Goal: Task Accomplishment & Management: Manage account settings

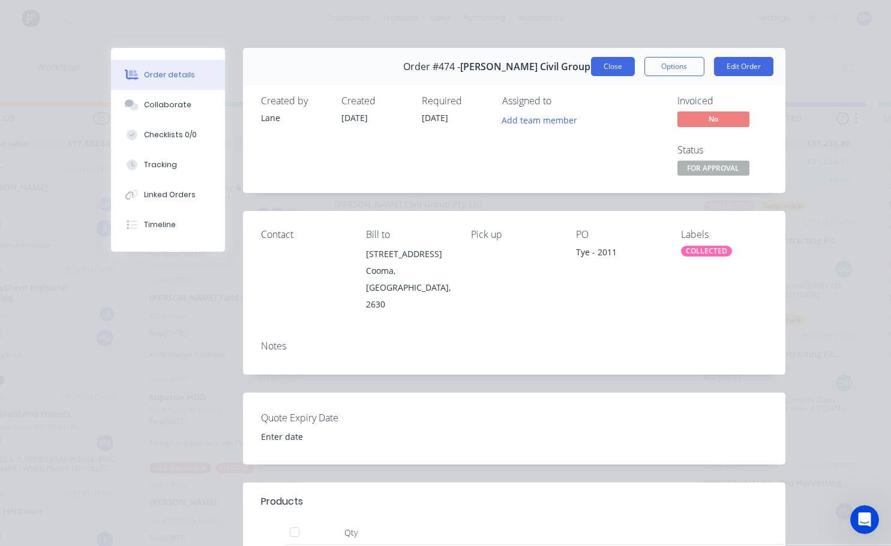
click at [606, 73] on button "Close" at bounding box center [613, 66] width 44 height 19
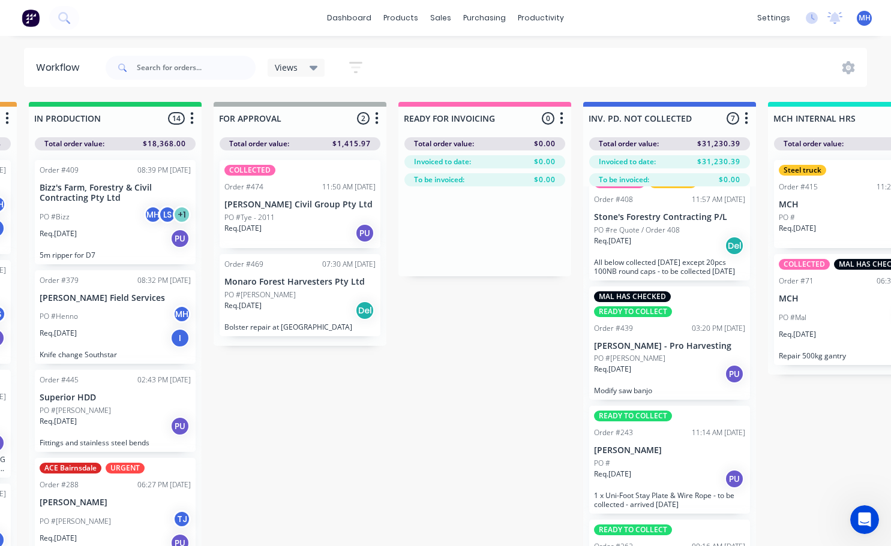
scroll to position [180, 0]
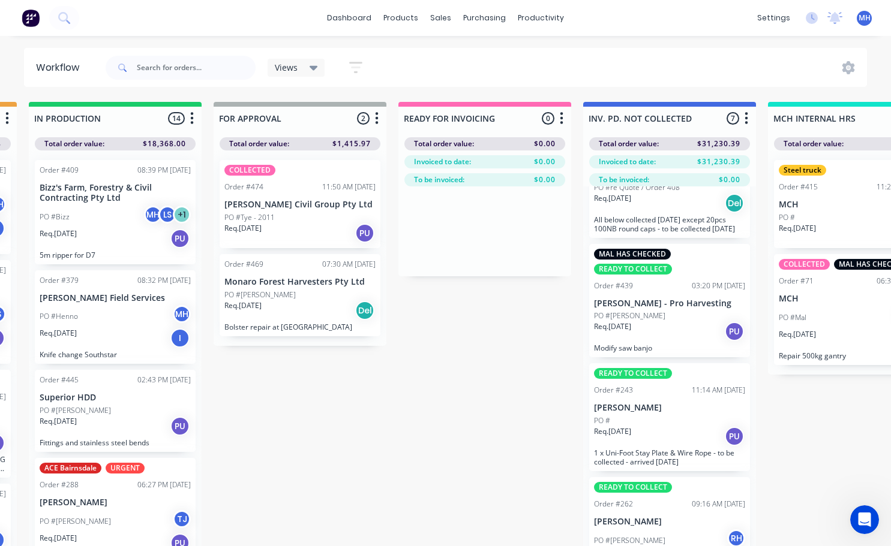
click at [670, 420] on div "PO #" at bounding box center [669, 421] width 151 height 11
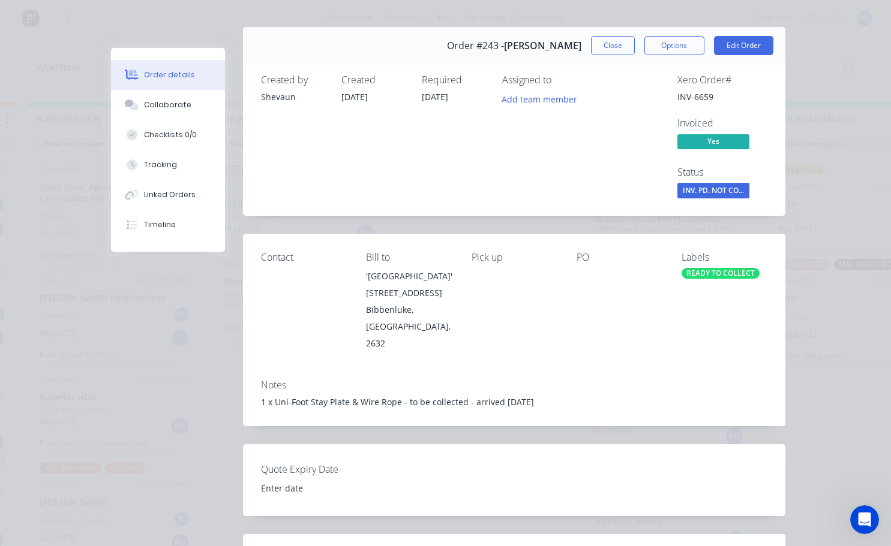
scroll to position [0, 0]
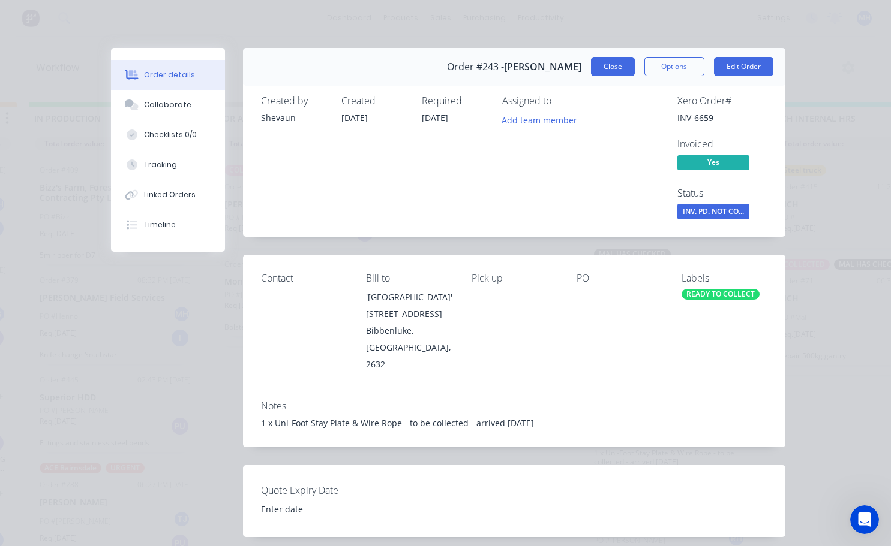
click at [601, 74] on button "Close" at bounding box center [613, 66] width 44 height 19
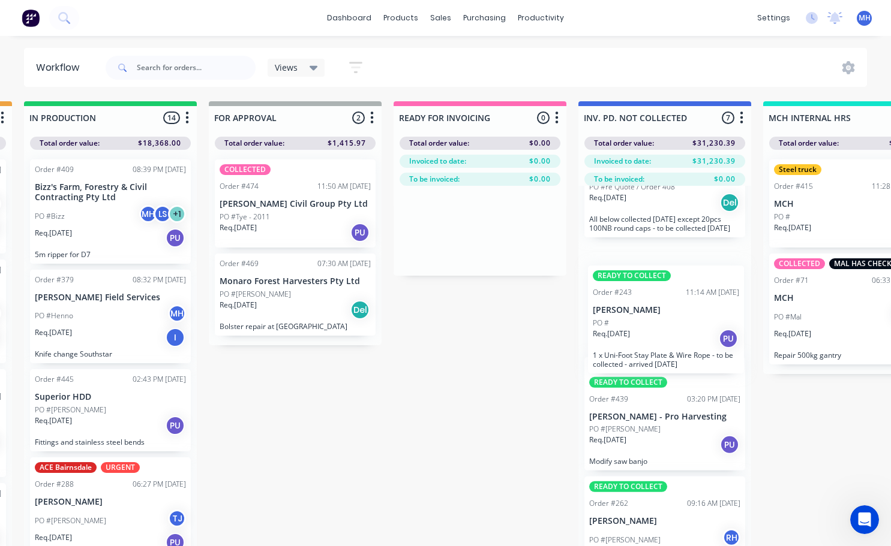
scroll to position [1, 742]
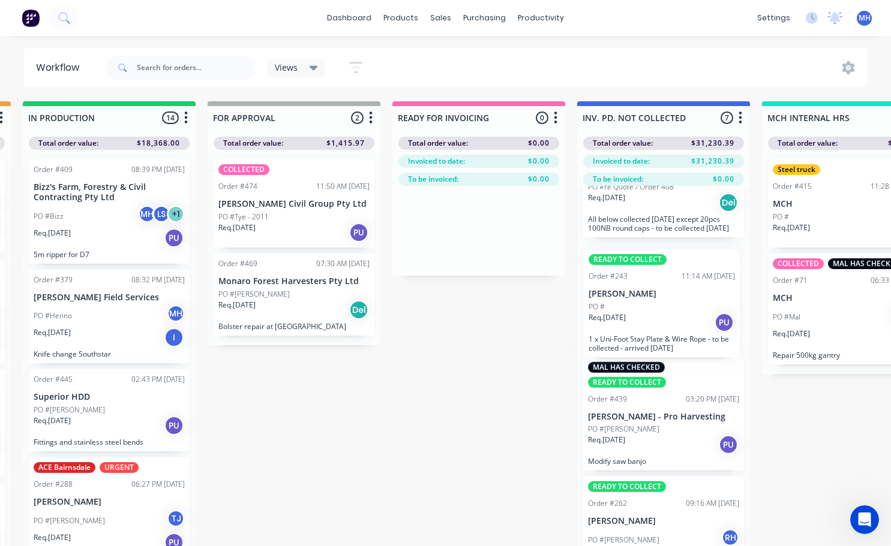
drag, startPoint x: 657, startPoint y: 436, endPoint x: 645, endPoint y: 315, distance: 121.2
click at [645, 315] on div "COLLECTED Steel truck Order #412 12:33 PM [DATE] [PERSON_NAME] Forestry Contrac…" at bounding box center [663, 387] width 173 height 402
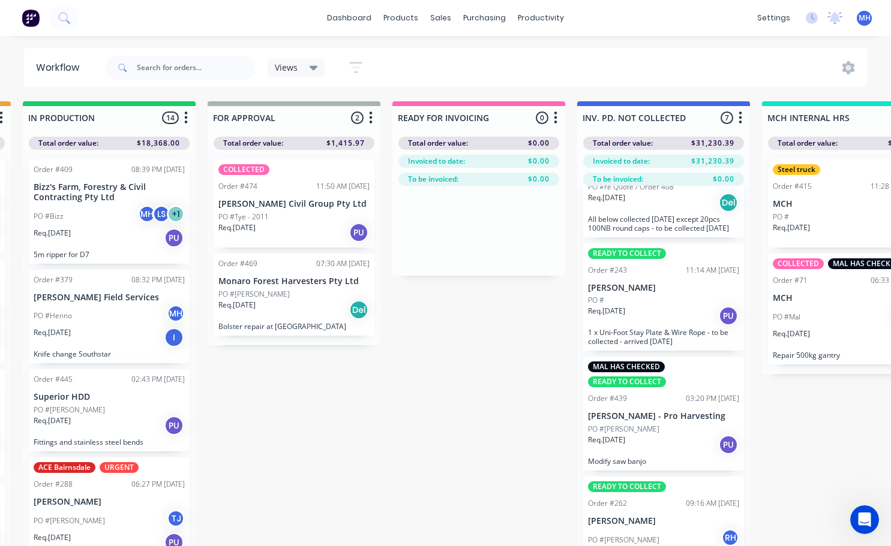
click at [638, 256] on div "READY TO COLLECT" at bounding box center [627, 253] width 78 height 11
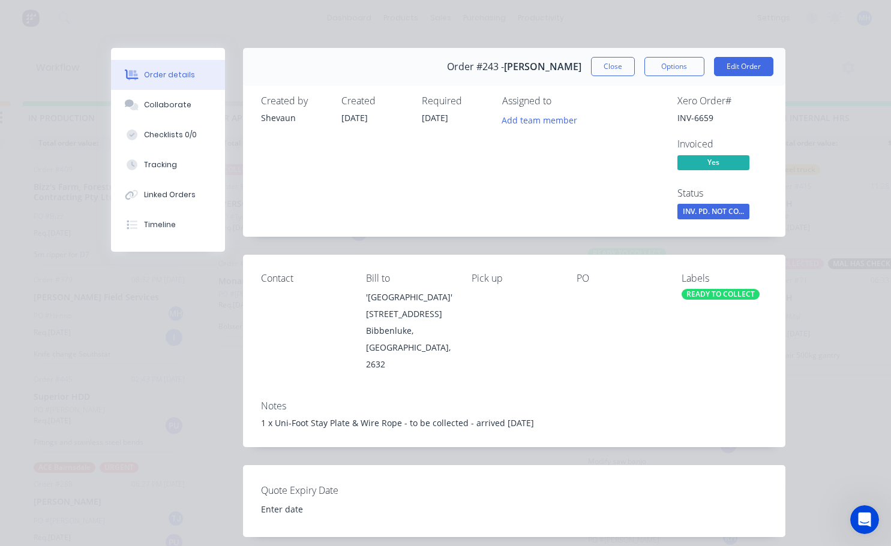
click at [695, 296] on div "READY TO COLLECT" at bounding box center [720, 294] width 78 height 11
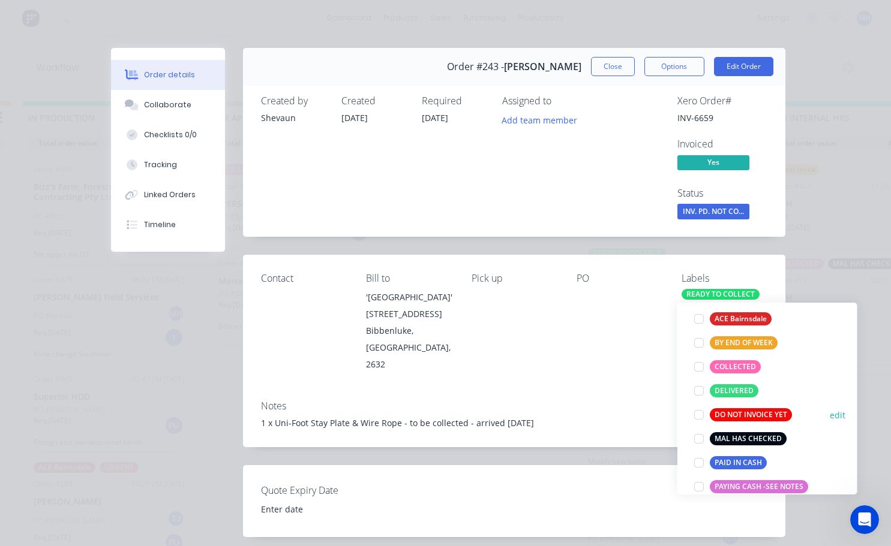
scroll to position [120, 0]
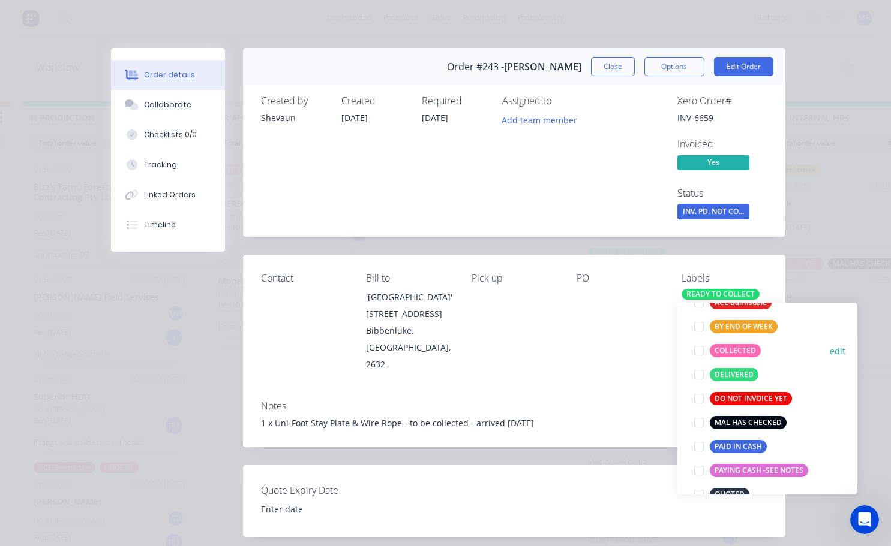
click at [696, 354] on div at bounding box center [699, 351] width 24 height 24
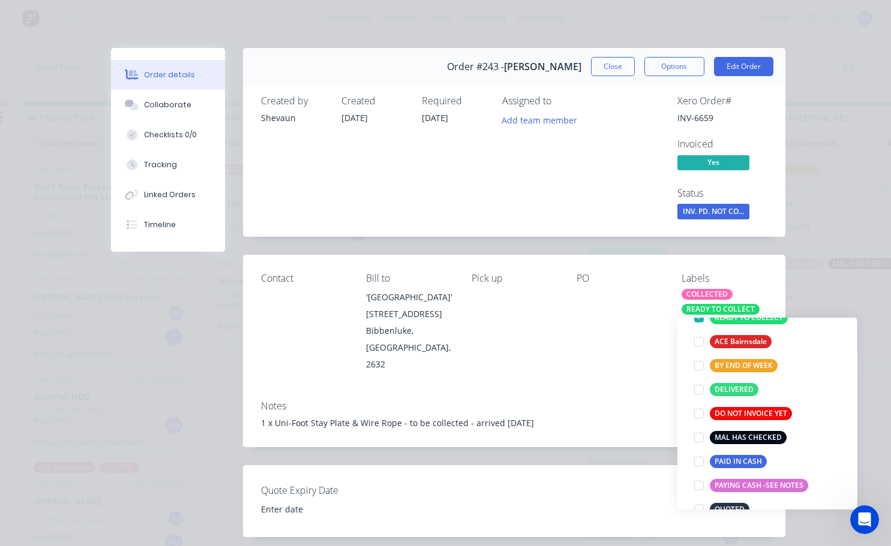
scroll to position [48, 0]
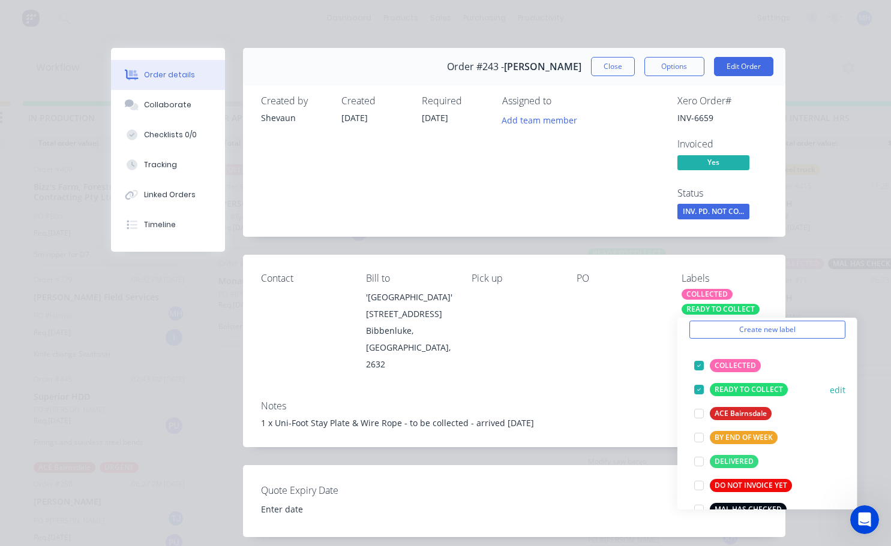
click at [700, 389] on div at bounding box center [699, 390] width 24 height 24
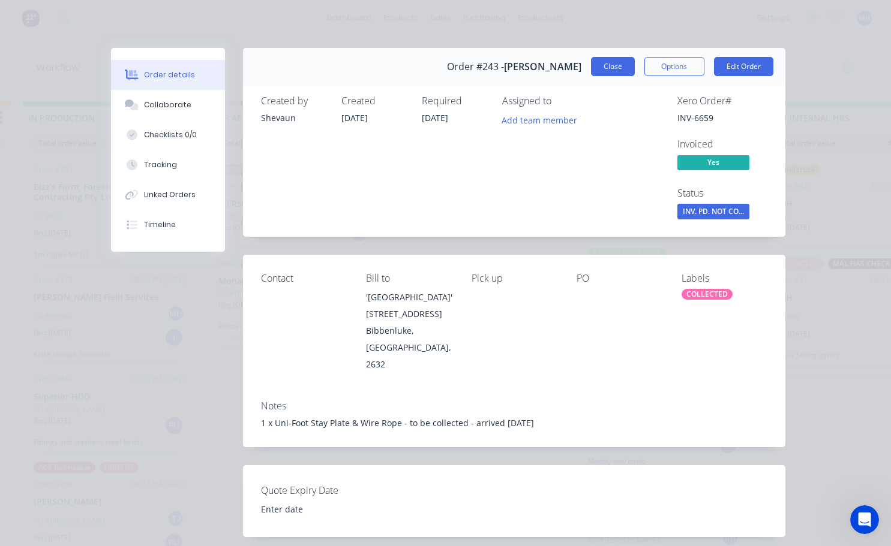
click at [602, 57] on div "Order #243 - [PERSON_NAME] Close Options Edit Order" at bounding box center [514, 67] width 542 height 38
click at [620, 68] on button "Close" at bounding box center [613, 66] width 44 height 19
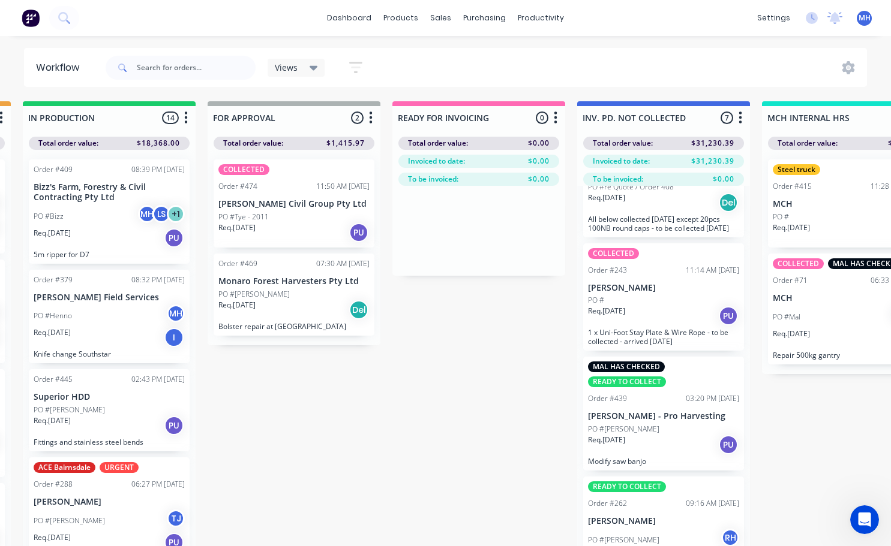
click at [657, 311] on div "Req. [DATE] PU" at bounding box center [663, 316] width 151 height 20
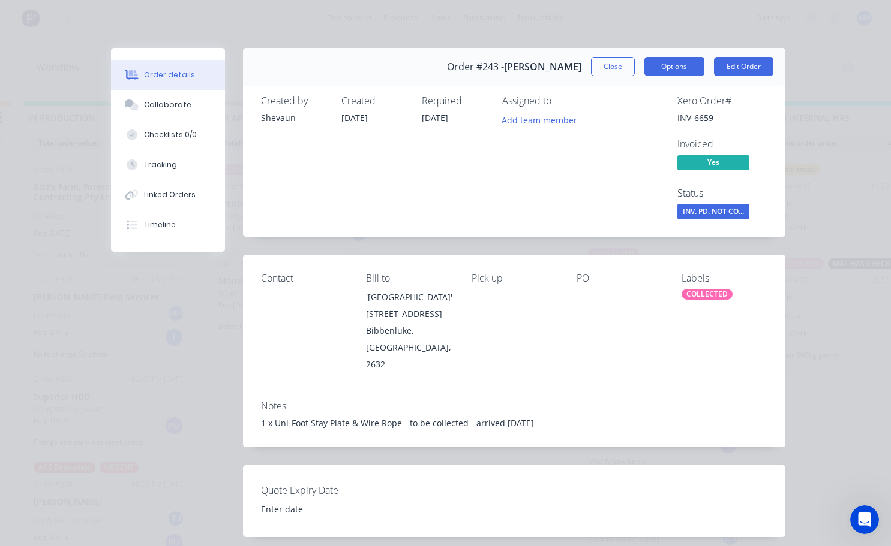
click at [677, 67] on button "Options" at bounding box center [674, 66] width 60 height 19
drag, startPoint x: 825, startPoint y: 90, endPoint x: 816, endPoint y: 83, distance: 11.2
click at [825, 90] on div "Order details Collaborate Checklists 0/0 Tracking Linked Orders Timeline Order …" at bounding box center [445, 273] width 891 height 546
click at [750, 67] on button "Edit Order" at bounding box center [743, 66] width 59 height 19
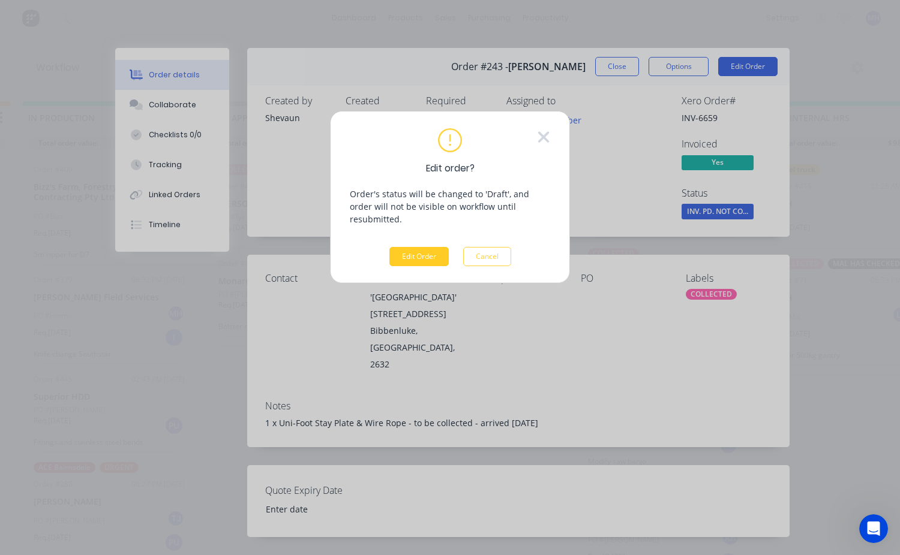
click at [411, 247] on button "Edit Order" at bounding box center [418, 256] width 59 height 19
click at [412, 247] on button "Edit Order" at bounding box center [418, 256] width 59 height 19
click at [404, 247] on button "Edit Order" at bounding box center [418, 256] width 59 height 19
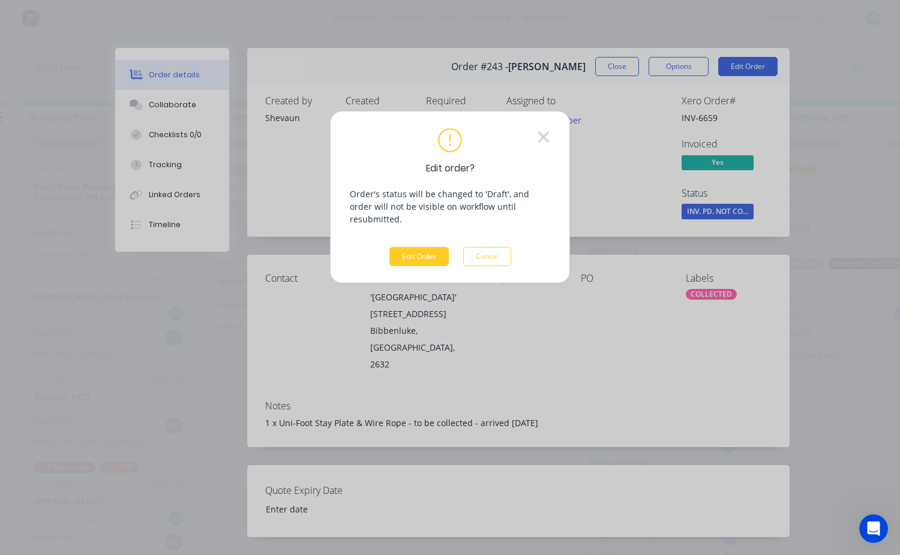
click at [404, 247] on button "Edit Order" at bounding box center [418, 256] width 59 height 19
click at [497, 247] on button "Cancel" at bounding box center [487, 256] width 48 height 19
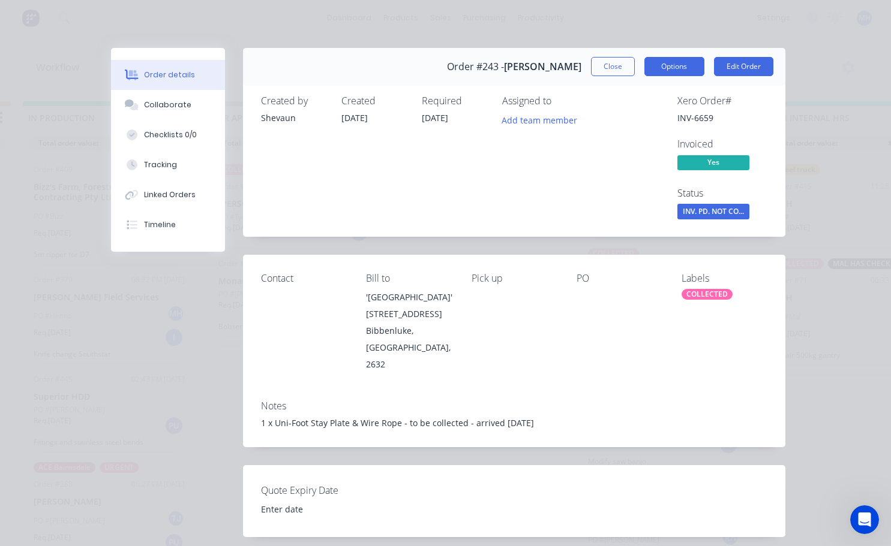
click at [661, 73] on button "Options" at bounding box center [674, 66] width 60 height 19
click at [853, 105] on div "Order details Collaborate Checklists 0/0 Tracking Linked Orders Timeline Order …" at bounding box center [445, 273] width 891 height 546
click at [712, 209] on span "INV. PD. NOT CO..." at bounding box center [713, 211] width 72 height 15
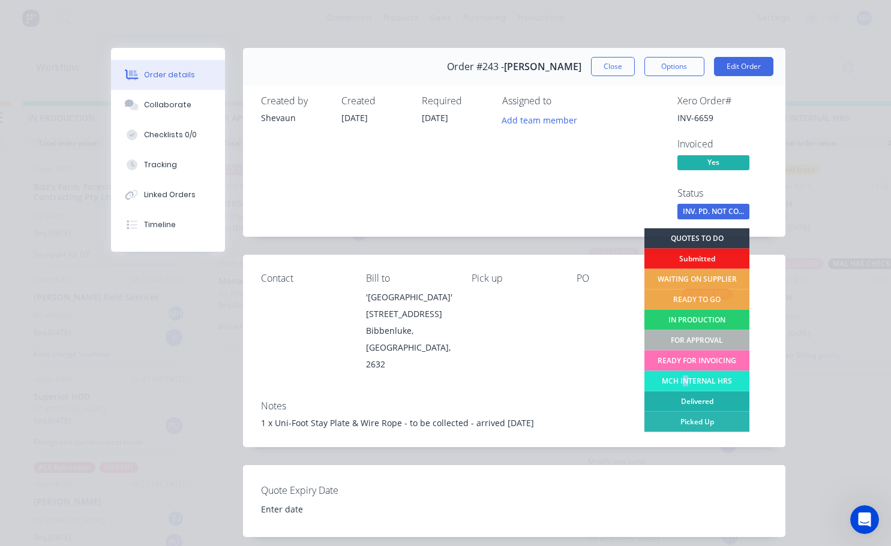
drag, startPoint x: 678, startPoint y: 385, endPoint x: 677, endPoint y: 393, distance: 7.9
click at [678, 391] on div "QUOTES TO DO Submitted WAITING ON SUPPLIER READY TO GO IN PRODUCTION FOR APPROV…" at bounding box center [696, 366] width 105 height 274
click at [674, 417] on div "Picked Up" at bounding box center [696, 422] width 105 height 20
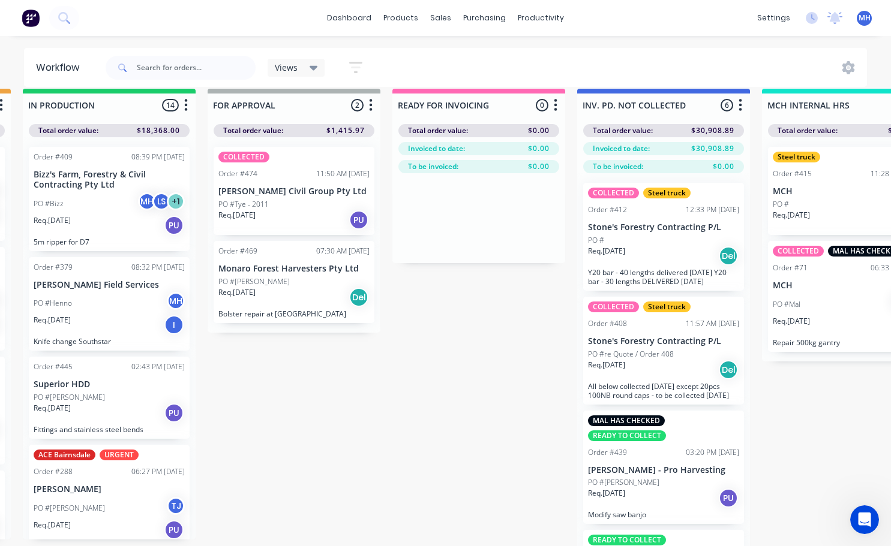
scroll to position [0, 742]
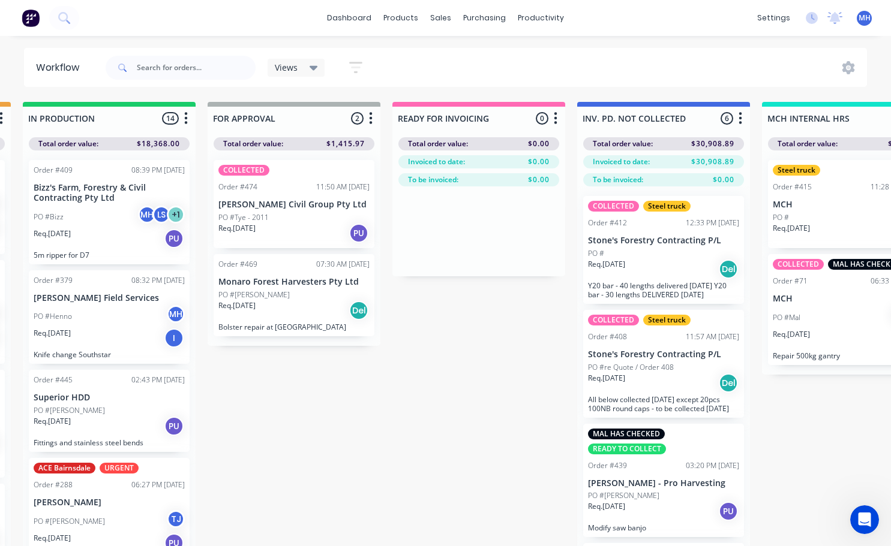
click at [657, 496] on div "PO #[PERSON_NAME]" at bounding box center [663, 496] width 151 height 11
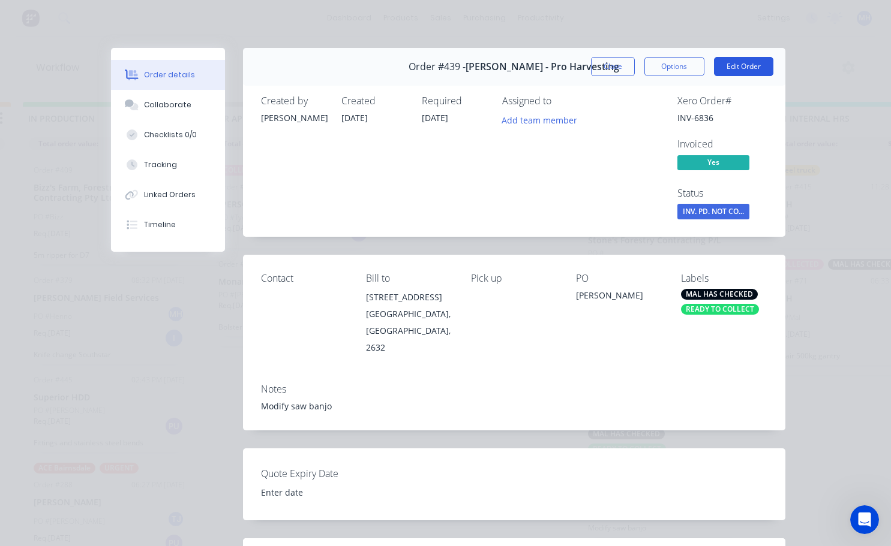
click at [738, 70] on button "Edit Order" at bounding box center [743, 66] width 59 height 19
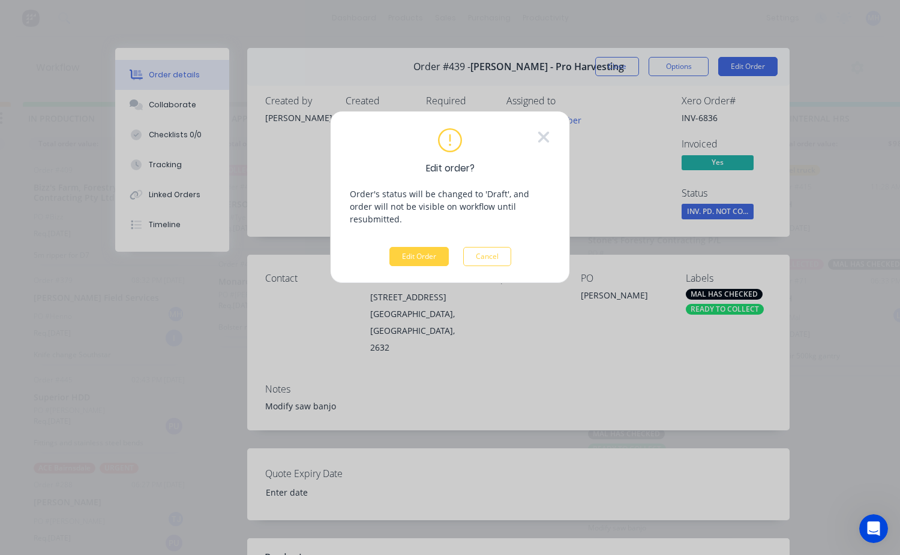
click at [451, 250] on div "Edit Order Cancel" at bounding box center [450, 256] width 122 height 19
click at [441, 248] on button "Edit Order" at bounding box center [418, 256] width 59 height 19
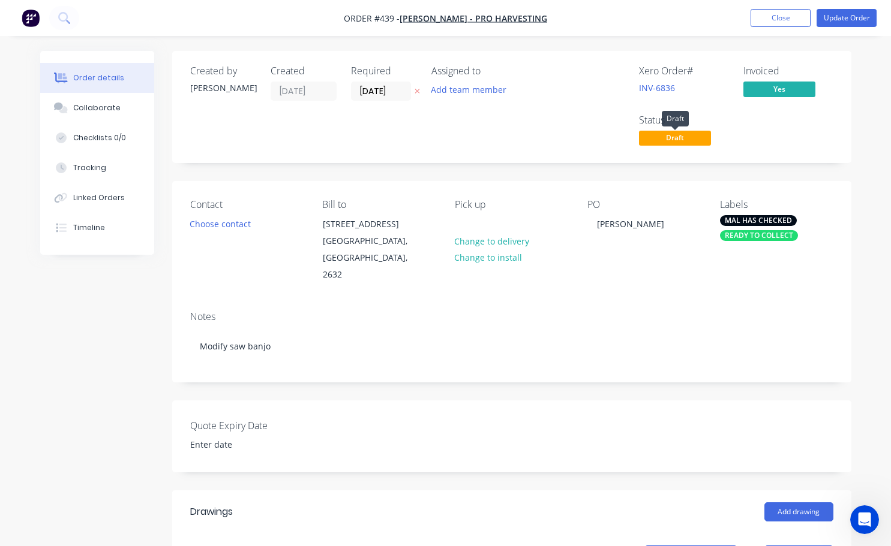
click at [663, 138] on span "Draft" at bounding box center [675, 138] width 72 height 15
click at [785, 19] on button "Close" at bounding box center [780, 18] width 60 height 18
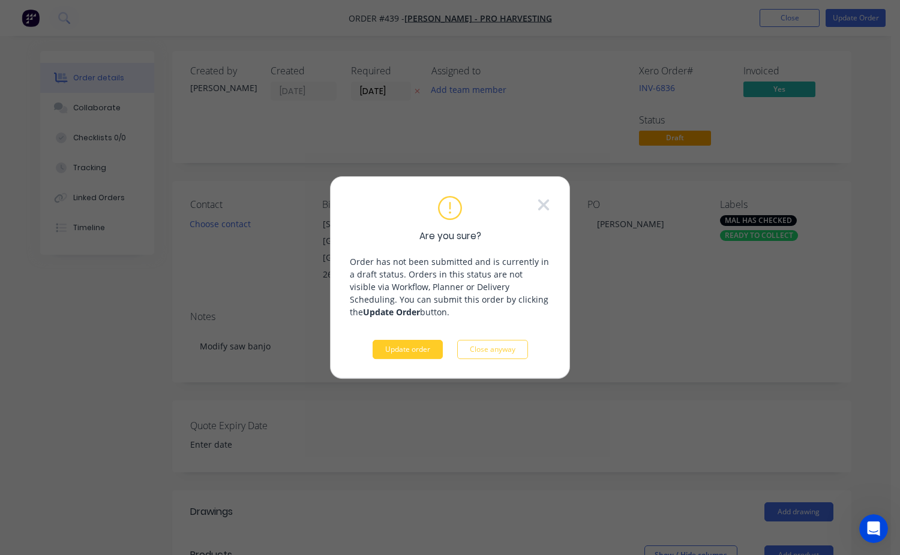
click at [421, 347] on button "Update order" at bounding box center [407, 349] width 70 height 19
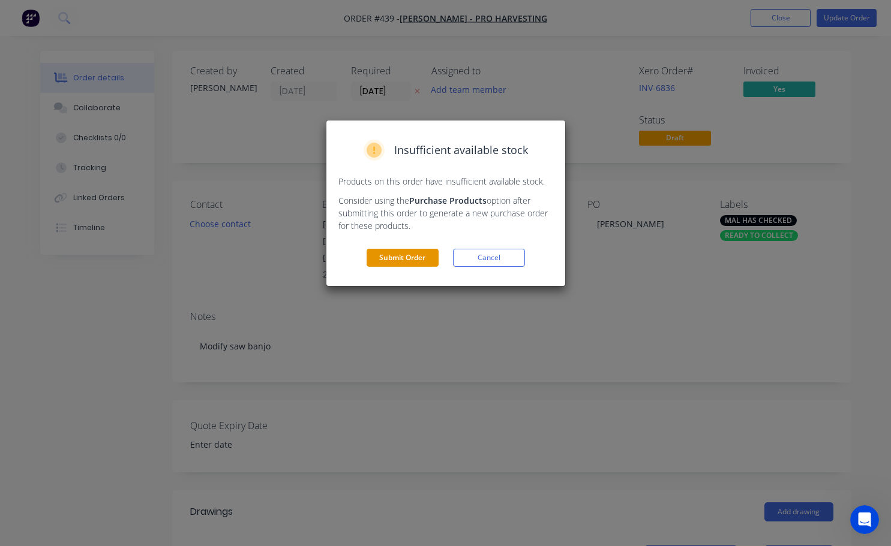
click at [400, 259] on button "Submit Order" at bounding box center [402, 258] width 72 height 18
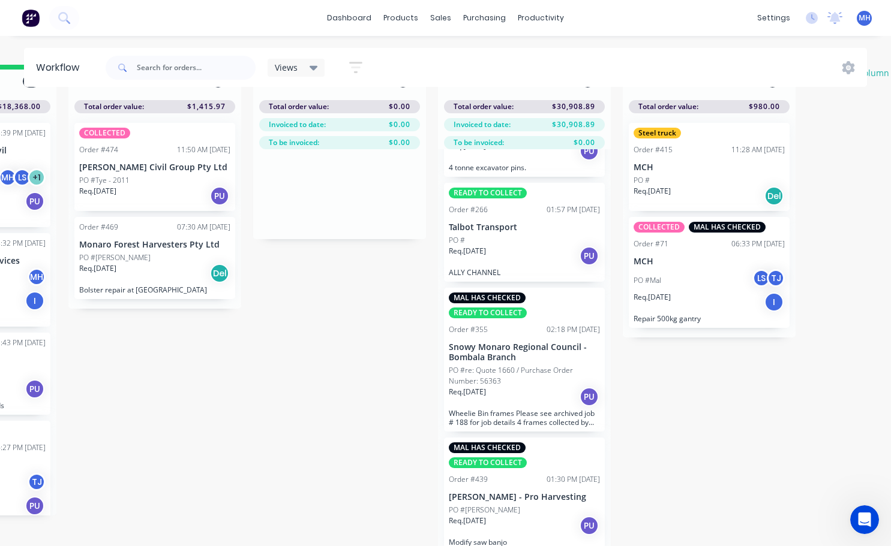
scroll to position [52, 881]
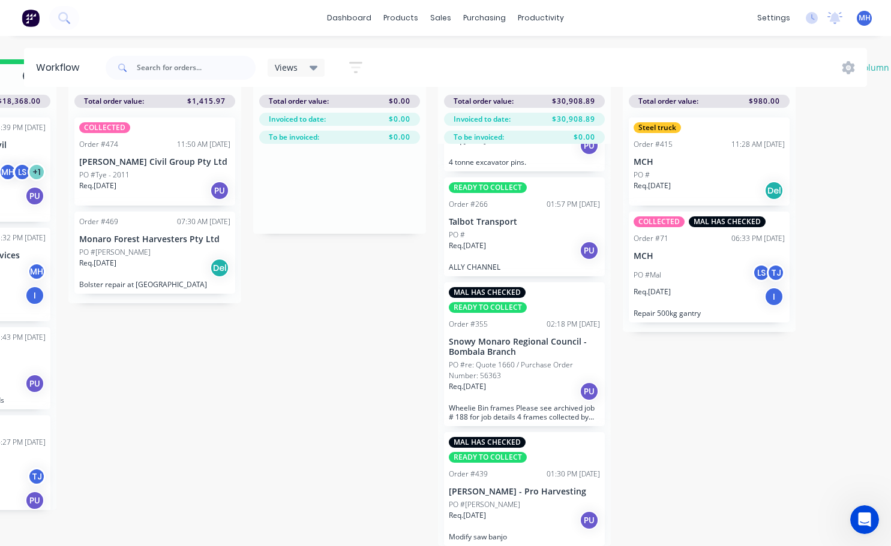
click at [523, 500] on div "PO #[PERSON_NAME]" at bounding box center [524, 505] width 151 height 11
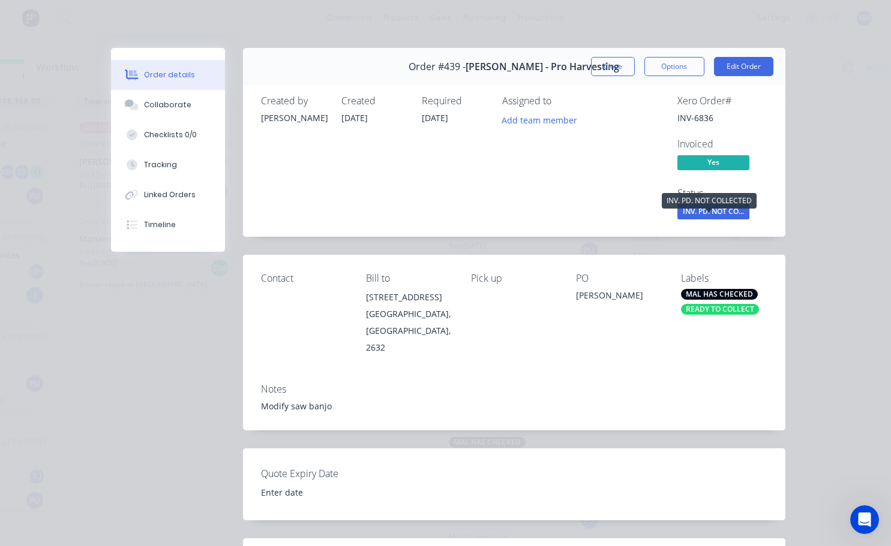
click at [704, 212] on span "INV. PD. NOT CO..." at bounding box center [713, 211] width 72 height 15
click at [603, 73] on button "Close" at bounding box center [613, 66] width 44 height 19
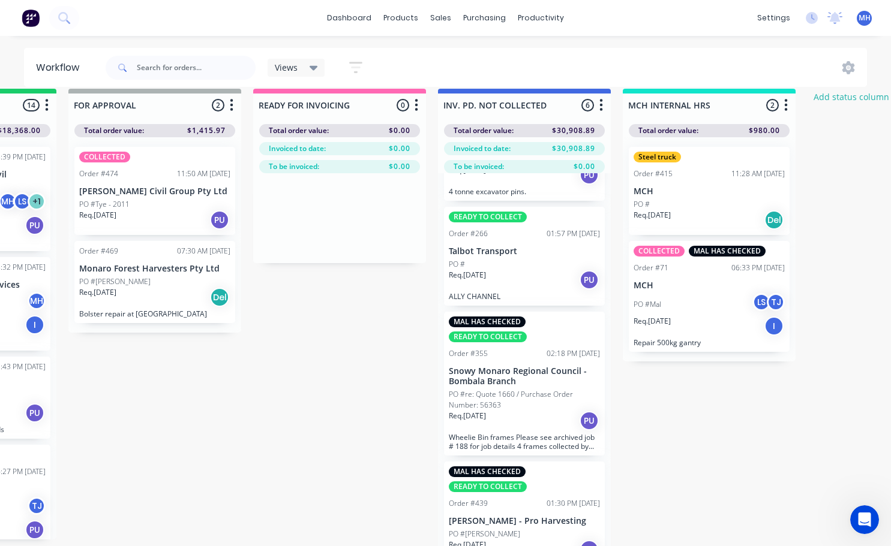
scroll to position [0, 881]
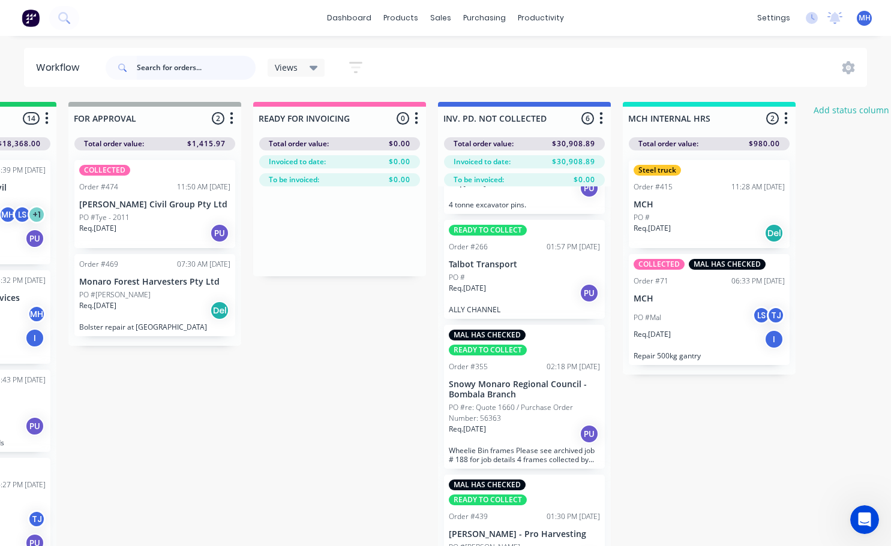
click at [161, 75] on input "text" at bounding box center [196, 68] width 119 height 24
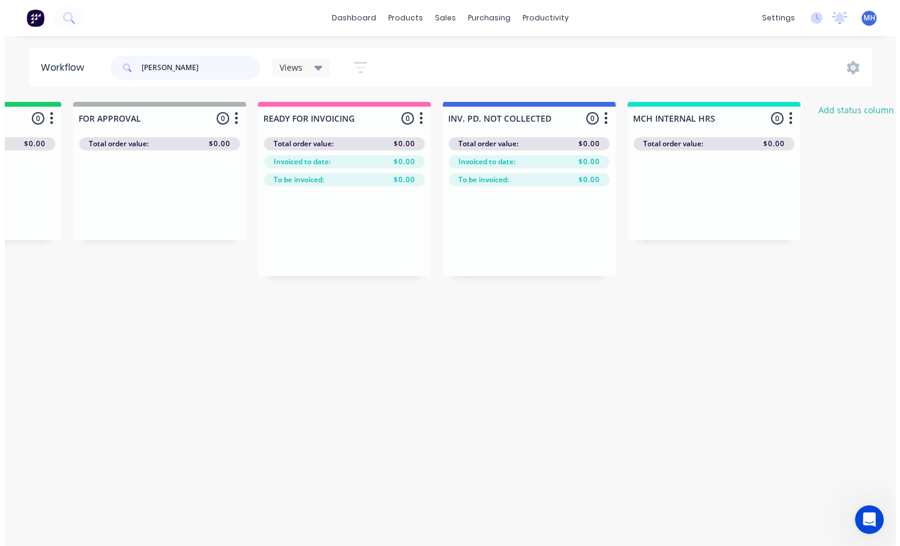
scroll to position [0, 0]
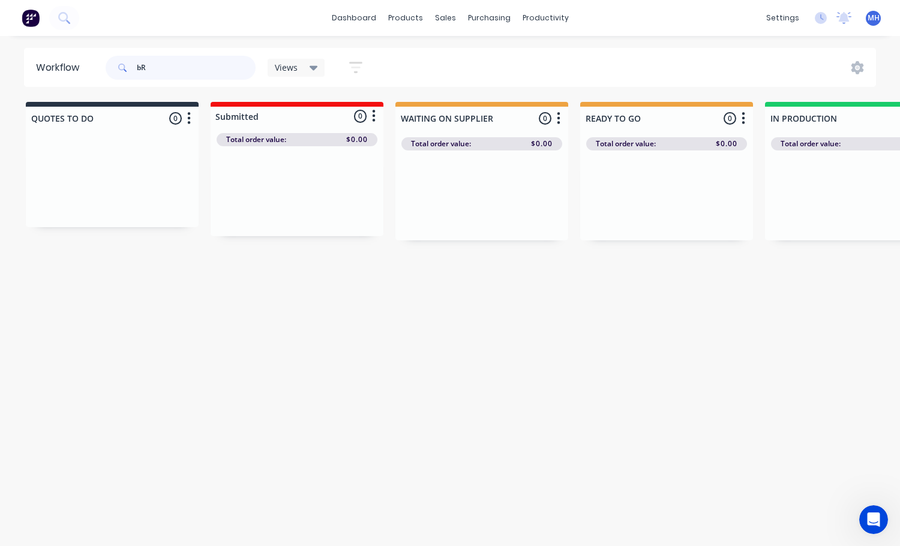
type input "b"
click at [61, 16] on icon at bounding box center [63, 17] width 11 height 11
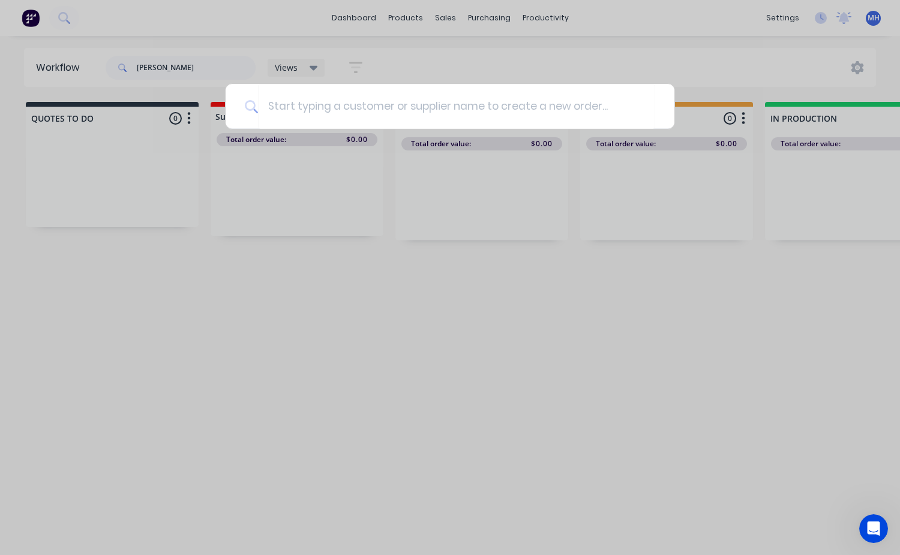
click at [158, 72] on div at bounding box center [450, 277] width 900 height 555
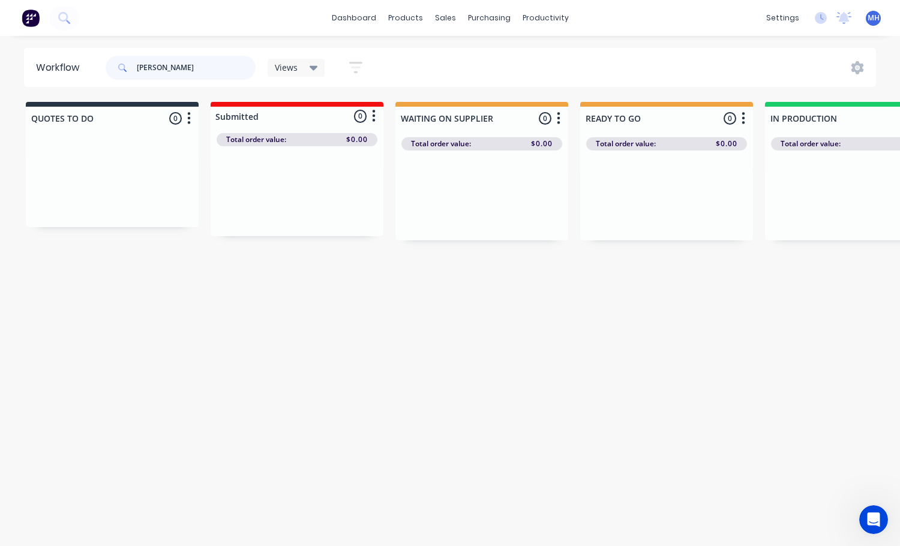
click at [158, 70] on input "[PERSON_NAME]" at bounding box center [196, 68] width 119 height 24
type input "B"
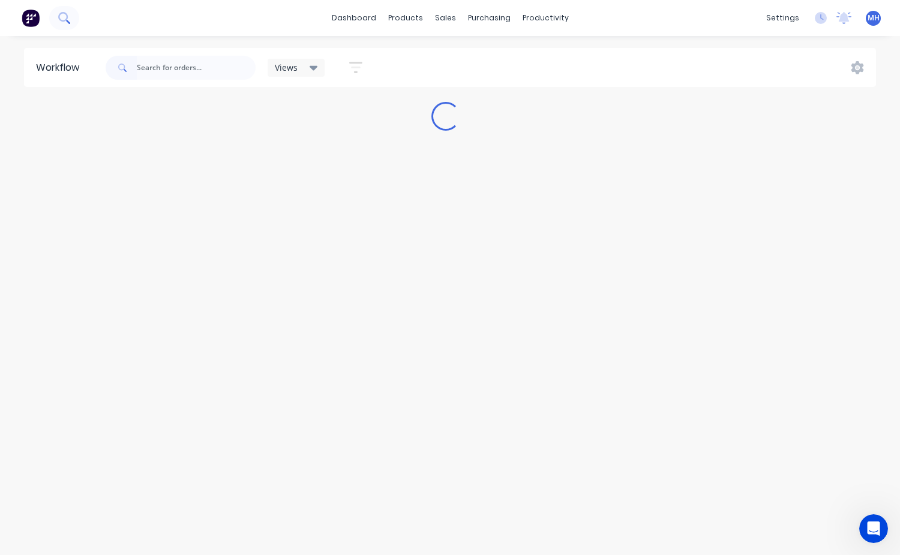
click at [71, 21] on button at bounding box center [64, 18] width 30 height 24
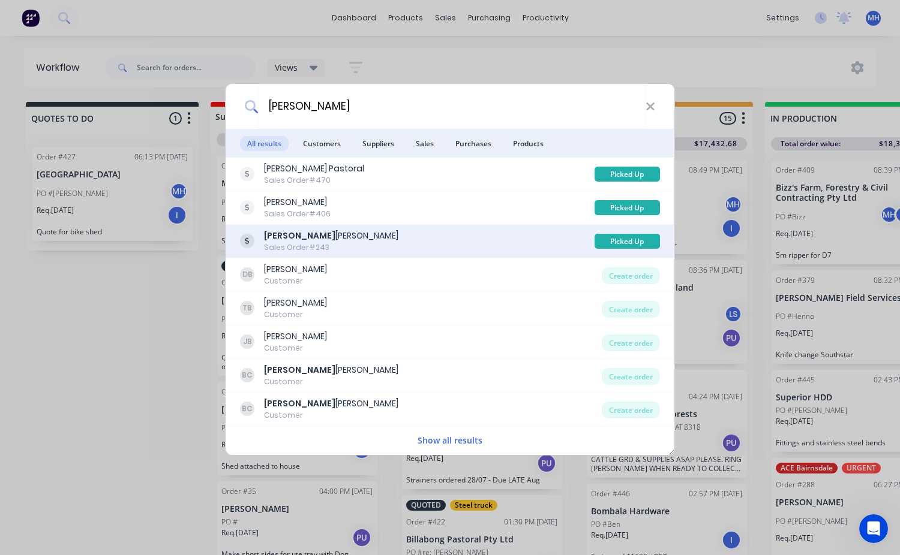
type input "[PERSON_NAME]"
click at [296, 248] on div "Sales Order #243" at bounding box center [331, 247] width 134 height 11
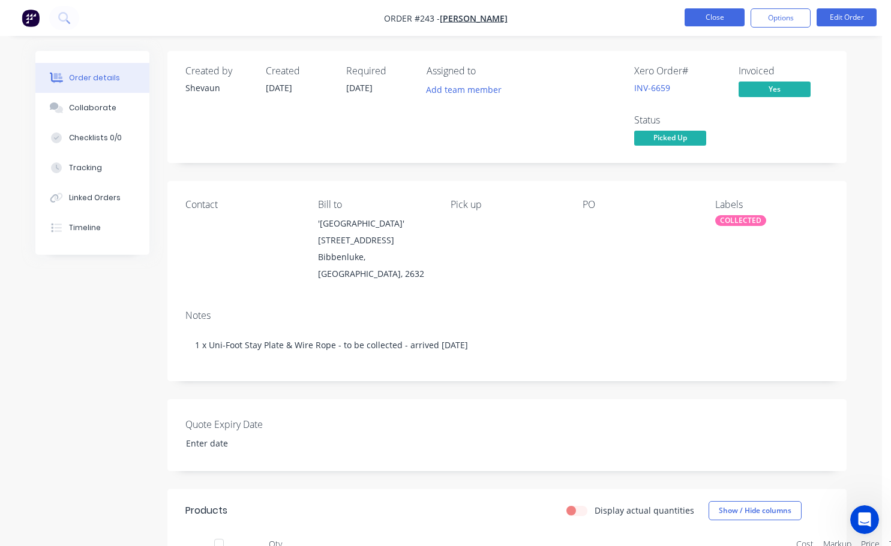
click at [739, 22] on button "Close" at bounding box center [714, 17] width 60 height 18
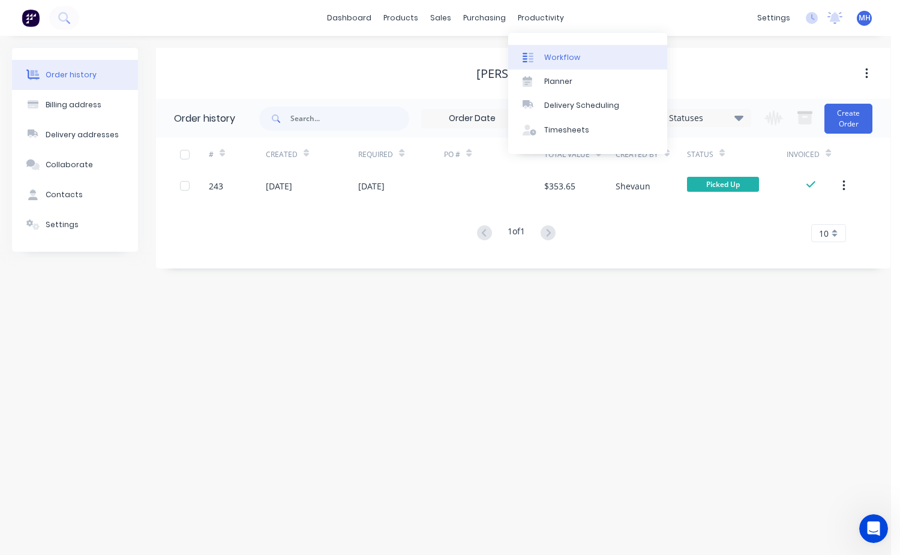
click at [560, 56] on div "Workflow" at bounding box center [562, 57] width 36 height 11
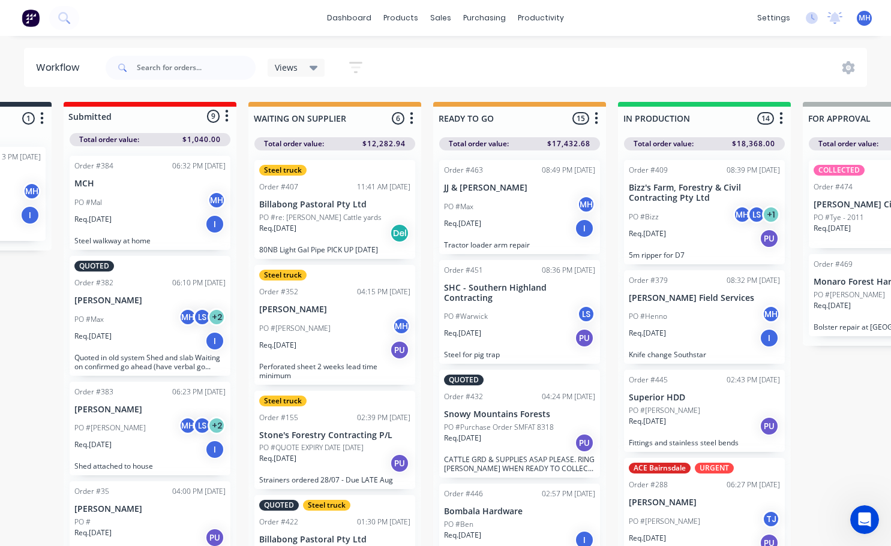
scroll to position [0, 501]
